Goal: Check status

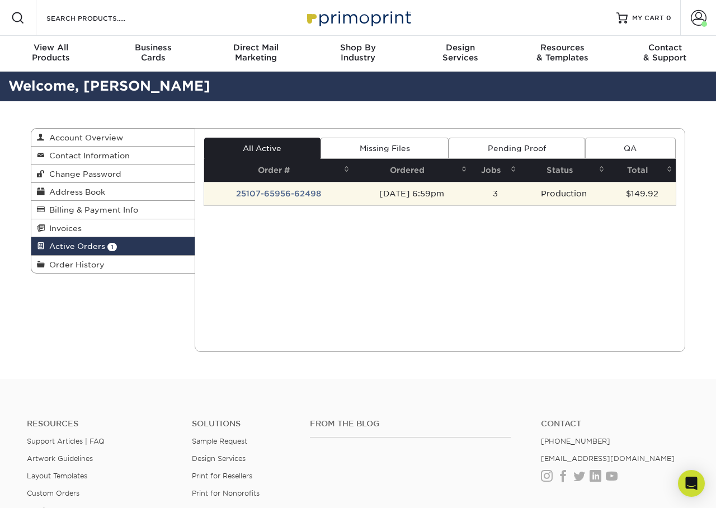
click at [358, 193] on td "[DATE] 6:59pm" at bounding box center [411, 193] width 117 height 23
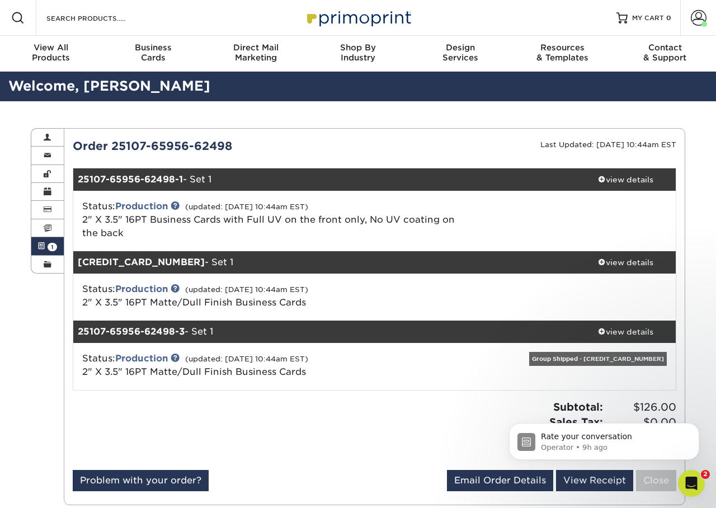
click at [695, 489] on div "Open Intercom Messenger" at bounding box center [691, 483] width 37 height 37
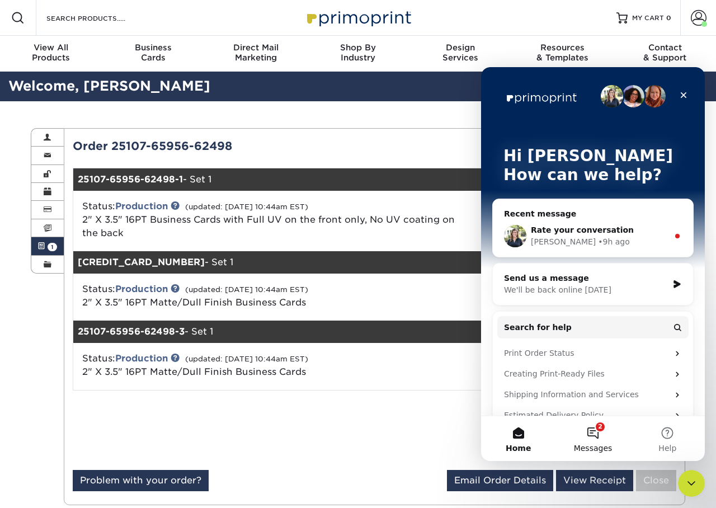
click at [596, 433] on button "2 Messages" at bounding box center [592, 438] width 74 height 45
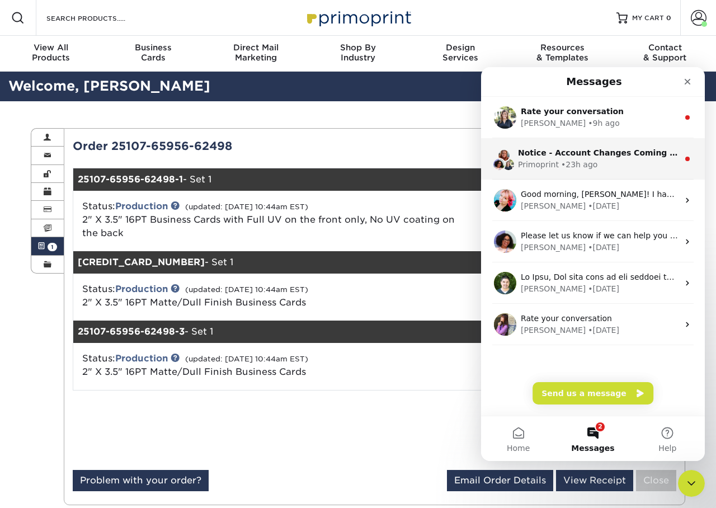
click at [581, 158] on div "Notice - Account Changes Coming Soon ​ Past Order Files Will Not Transfer: Whil…" at bounding box center [598, 153] width 160 height 12
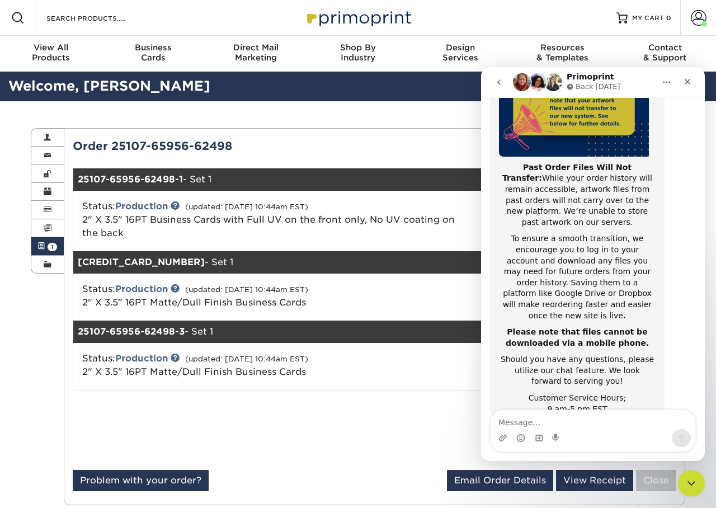
scroll to position [177, 0]
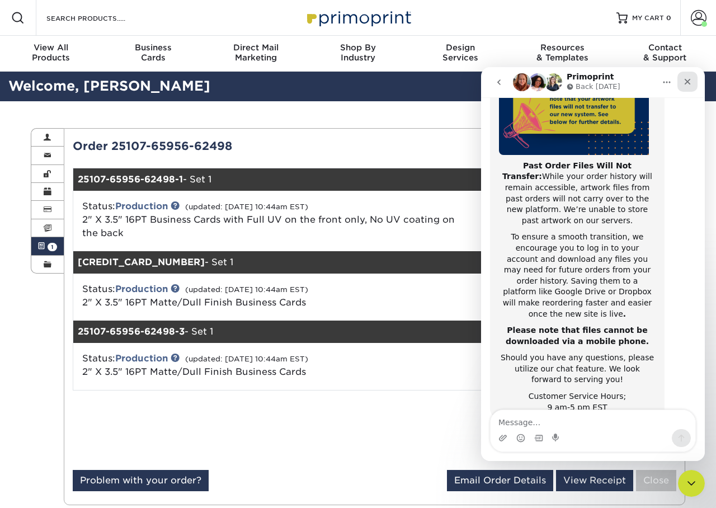
click at [688, 84] on icon "Close" at bounding box center [687, 81] width 9 height 9
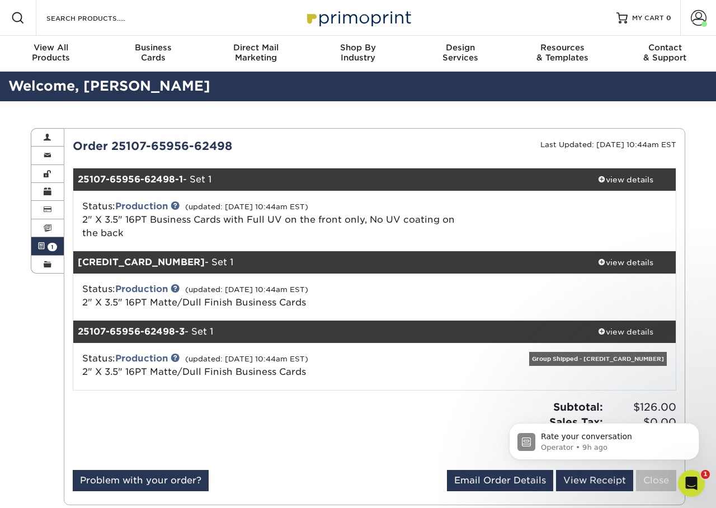
scroll to position [0, 0]
click at [609, 444] on p "Operator • 9h ago" at bounding box center [613, 447] width 144 height 10
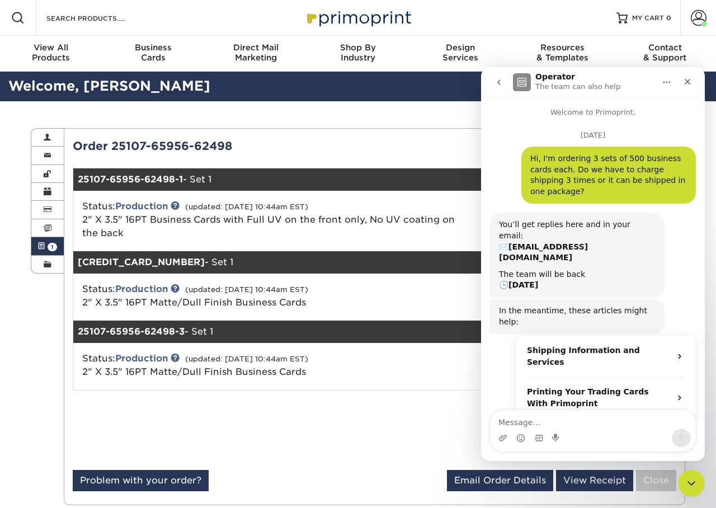
scroll to position [21, 0]
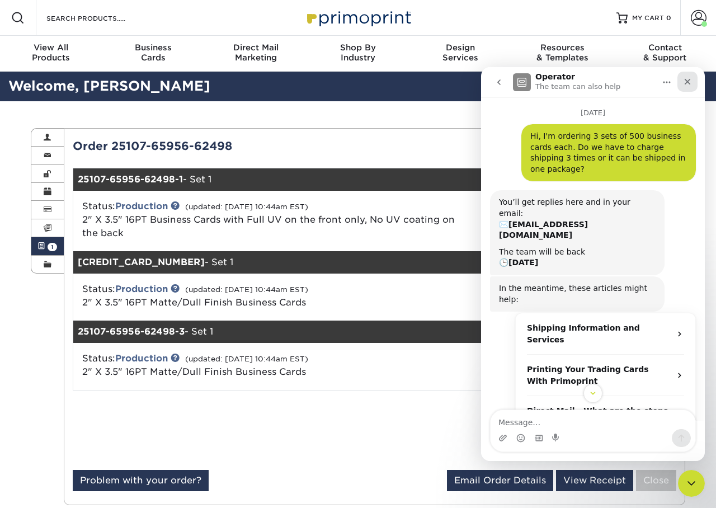
click at [686, 82] on icon "Close" at bounding box center [687, 82] width 6 height 6
